Goal: Task Accomplishment & Management: Manage account settings

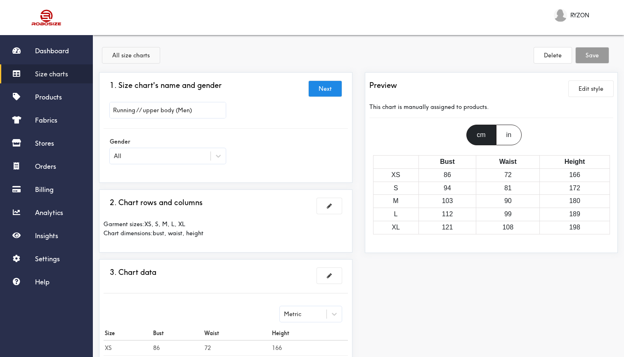
click at [147, 56] on button "All size charts" at bounding box center [130, 55] width 57 height 16
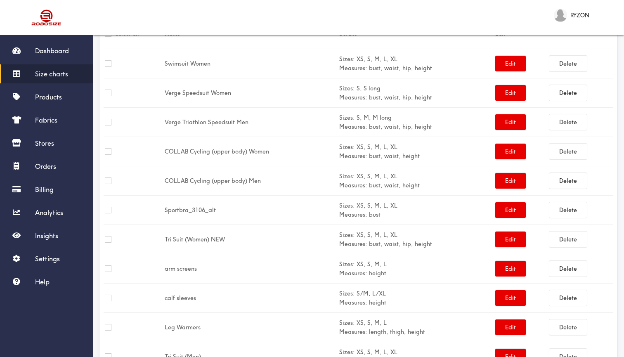
scroll to position [50, 0]
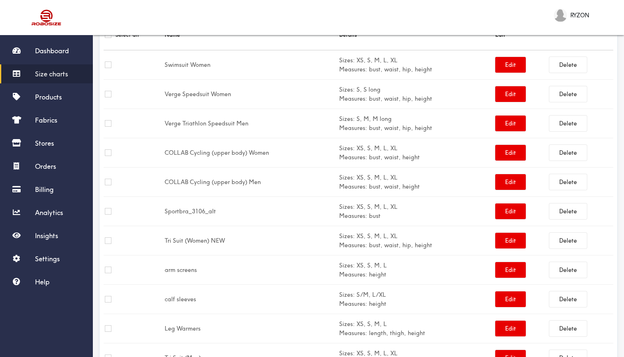
click at [216, 129] on td "Verge Triathlon Speedsuit Men" at bounding box center [250, 123] width 175 height 29
click at [219, 125] on td "Verge Triathlon Speedsuit Men" at bounding box center [250, 123] width 175 height 29
click at [516, 122] on button "Edit" at bounding box center [510, 124] width 31 height 16
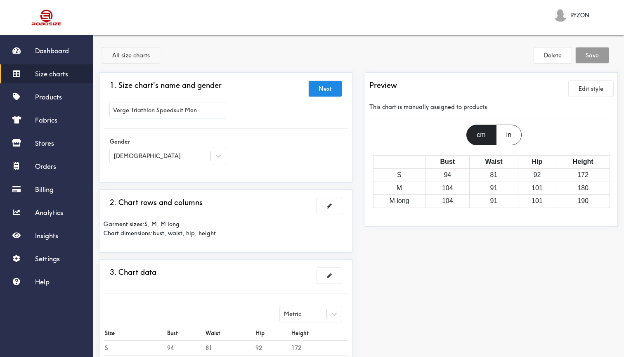
click at [146, 55] on button "All size charts" at bounding box center [130, 55] width 57 height 16
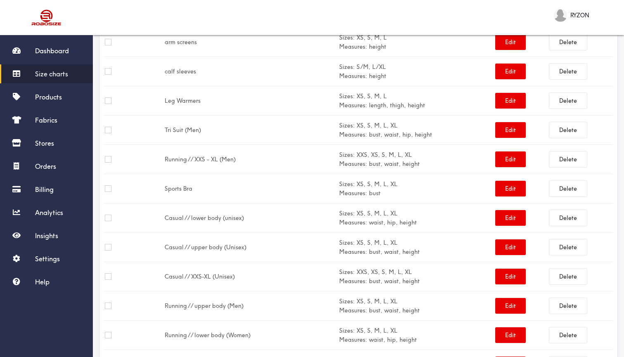
scroll to position [284, 0]
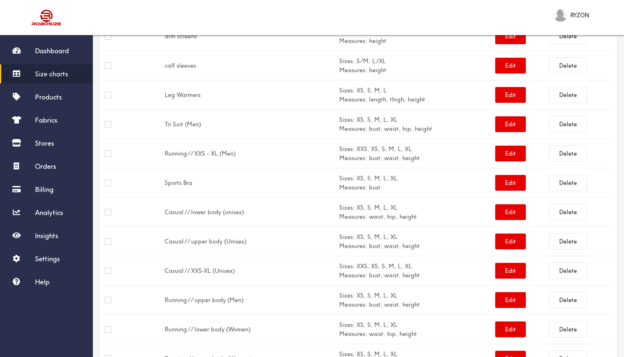
click at [187, 126] on td "Tri Suit (Men)" at bounding box center [250, 124] width 175 height 29
click at [514, 127] on button "Edit" at bounding box center [510, 124] width 31 height 16
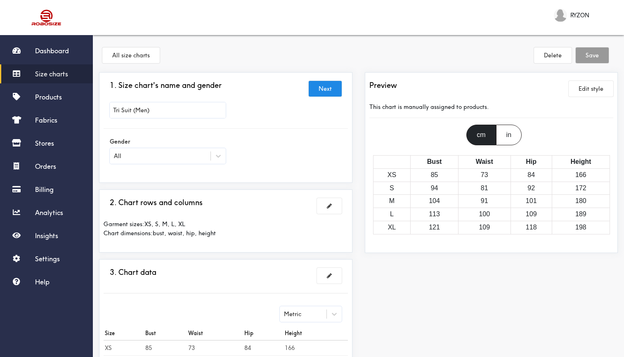
drag, startPoint x: 114, startPoint y: 111, endPoint x: 132, endPoint y: 113, distance: 18.3
click at [132, 113] on input "Tri Suit (Men)" at bounding box center [168, 110] width 116 height 16
click at [146, 54] on button "All size charts" at bounding box center [130, 55] width 57 height 16
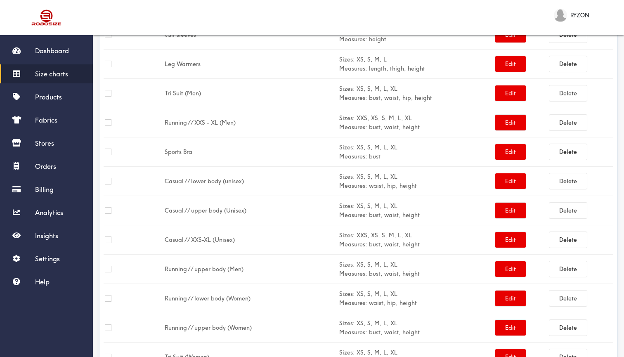
scroll to position [315, 0]
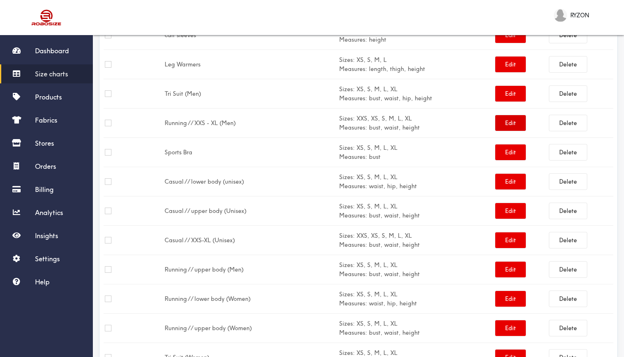
click at [504, 124] on button "Edit" at bounding box center [510, 123] width 31 height 16
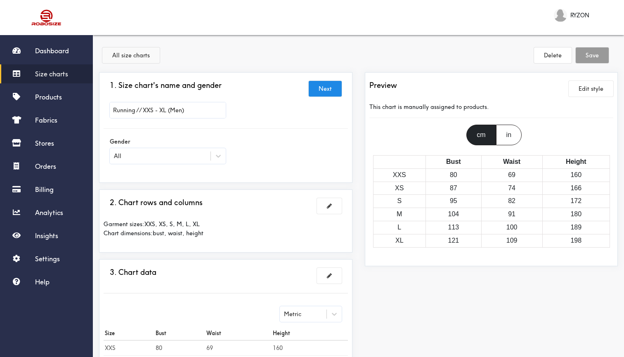
click at [147, 51] on button "All size charts" at bounding box center [130, 55] width 57 height 16
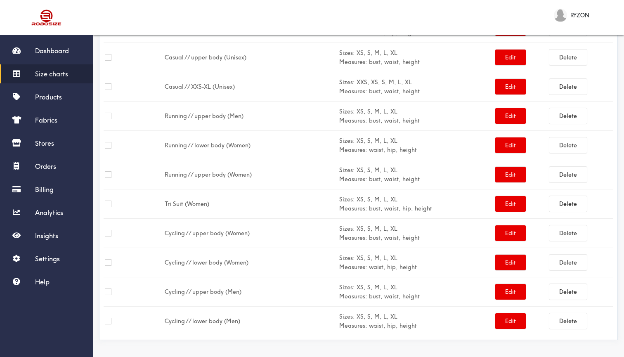
scroll to position [468, 0]
click at [507, 117] on button "Edit" at bounding box center [510, 116] width 31 height 16
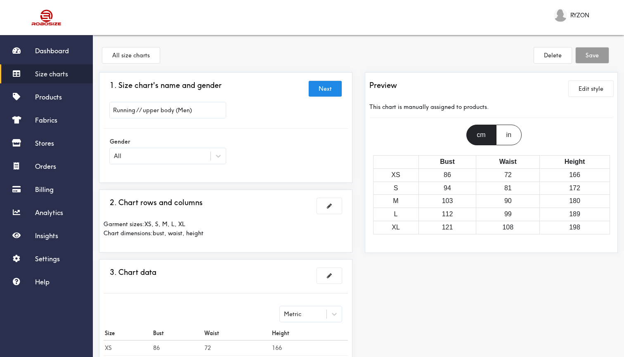
drag, startPoint x: 113, startPoint y: 110, endPoint x: 173, endPoint y: 108, distance: 60.3
click at [173, 108] on input "Running // upper body (Men)" at bounding box center [168, 110] width 116 height 16
click at [149, 57] on button "All size charts" at bounding box center [130, 55] width 57 height 16
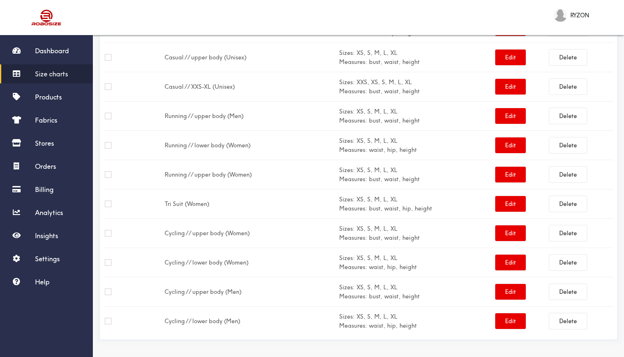
scroll to position [468, 0]
click at [202, 293] on td "Cycling // upper body (Men)" at bounding box center [250, 291] width 175 height 29
click at [510, 292] on button "Edit" at bounding box center [510, 292] width 31 height 16
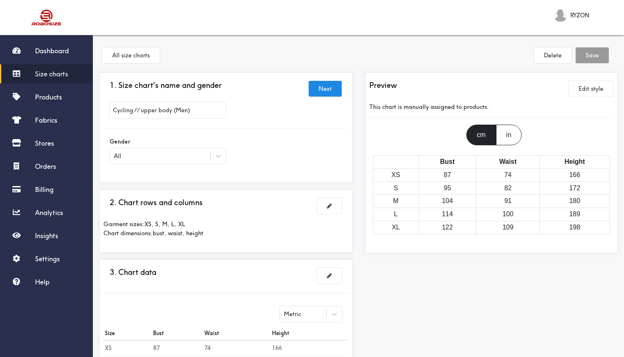
drag, startPoint x: 113, startPoint y: 111, endPoint x: 172, endPoint y: 110, distance: 59.0
click at [172, 110] on input "Cycling // upper body (Men)" at bounding box center [168, 110] width 116 height 16
click at [151, 56] on button "All size charts" at bounding box center [130, 55] width 57 height 16
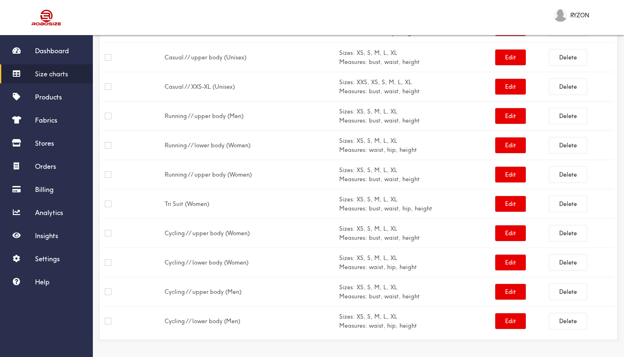
scroll to position [468, 0]
click at [512, 322] on button "Edit" at bounding box center [510, 321] width 31 height 16
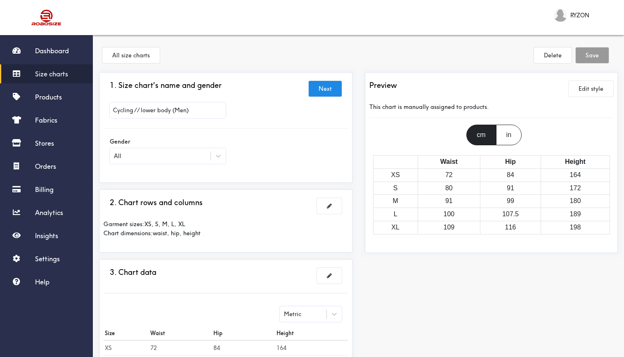
drag, startPoint x: 170, startPoint y: 108, endPoint x: 128, endPoint y: 103, distance: 42.4
click at [128, 103] on input "Cycling // lower body (Men)" at bounding box center [168, 110] width 116 height 16
